Goal: Information Seeking & Learning: Learn about a topic

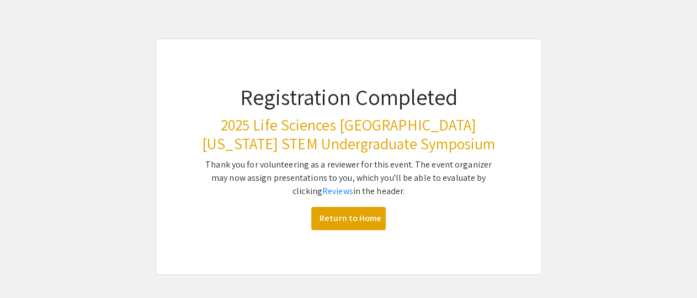
scroll to position [56, 0]
click at [324, 189] on link "Reviews" at bounding box center [337, 190] width 31 height 12
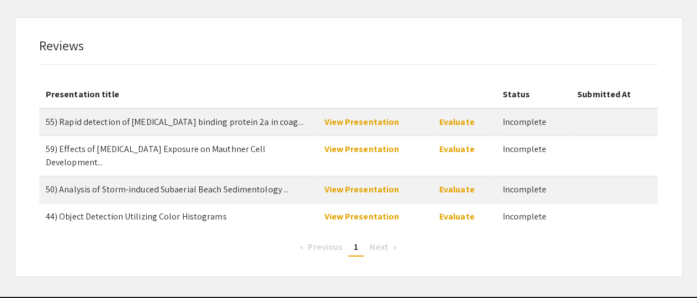
scroll to position [45, 0]
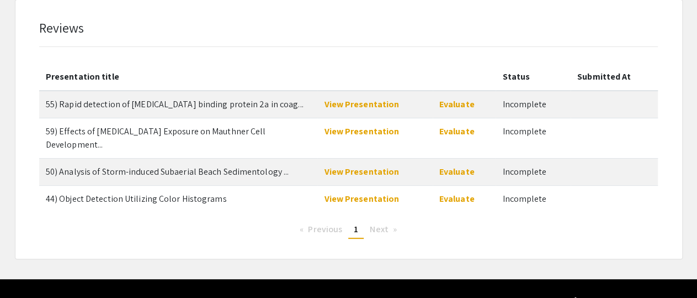
scroll to position [72, 0]
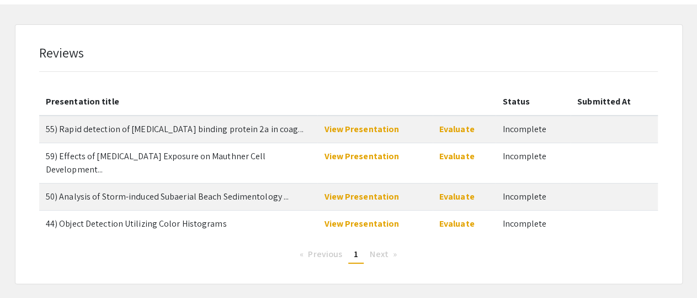
scroll to position [46, 0]
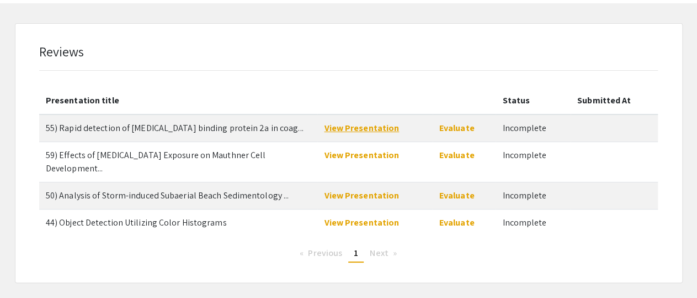
click at [341, 126] on link "View Presentation" at bounding box center [361, 128] width 75 height 12
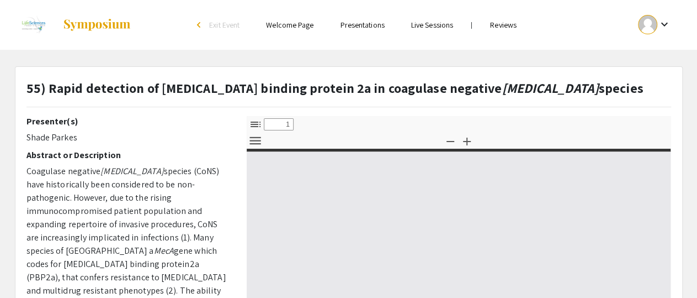
select select "custom"
type input "0"
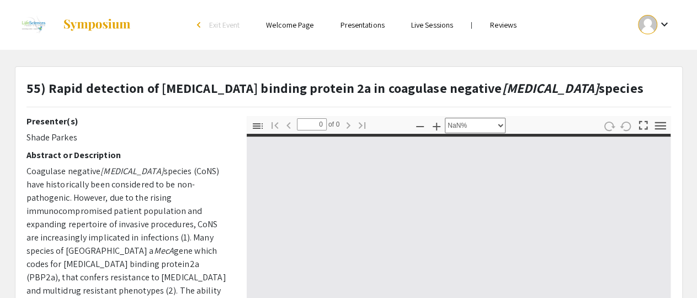
select select "auto"
type input "1"
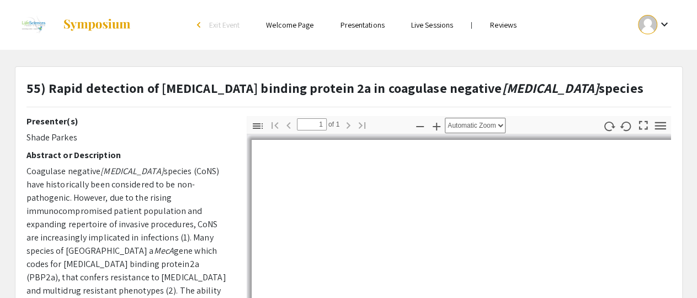
select select "auto"
